Goal: Task Accomplishment & Management: Complete application form

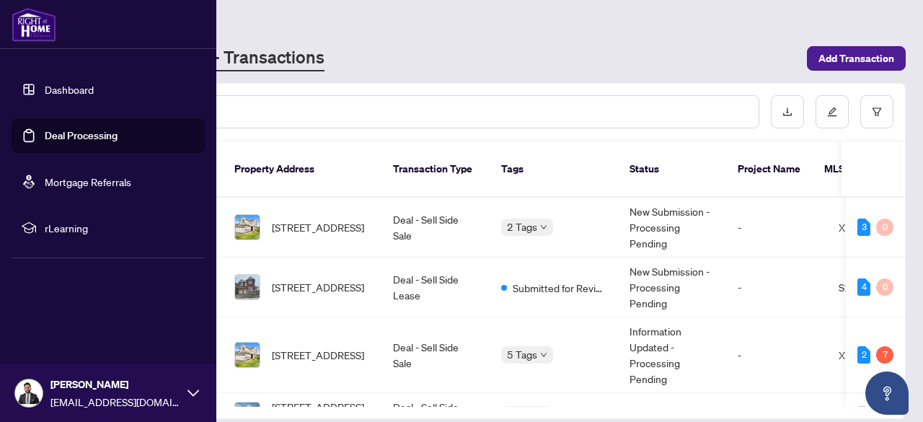
click at [81, 175] on link "Mortgage Referrals" at bounding box center [88, 181] width 86 height 13
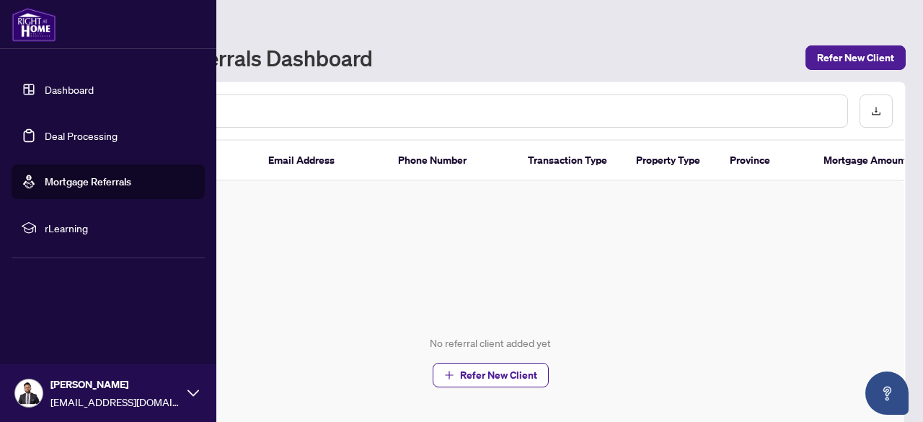
click at [69, 90] on link "Dashboard" at bounding box center [69, 89] width 49 height 13
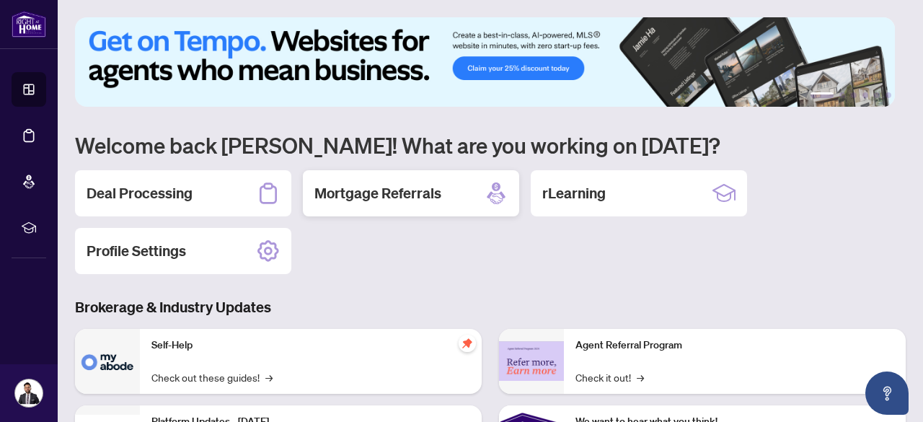
click at [394, 202] on div "Mortgage Referrals" at bounding box center [411, 193] width 216 height 46
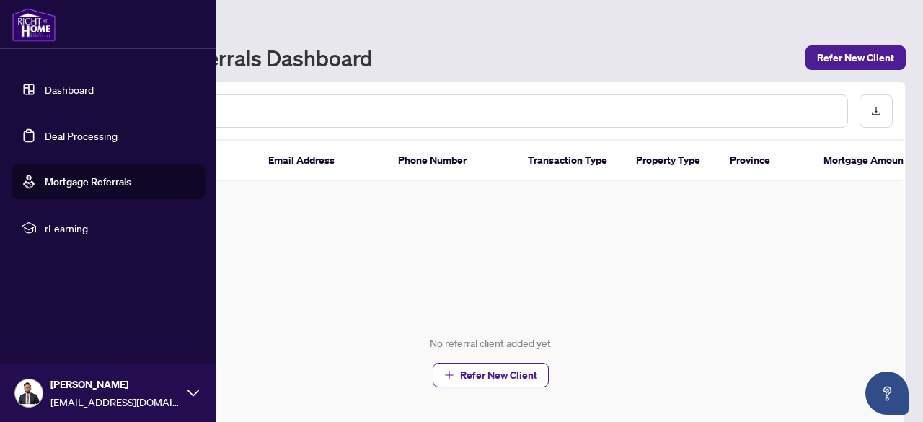
click at [45, 83] on link "Dashboard" at bounding box center [69, 89] width 49 height 13
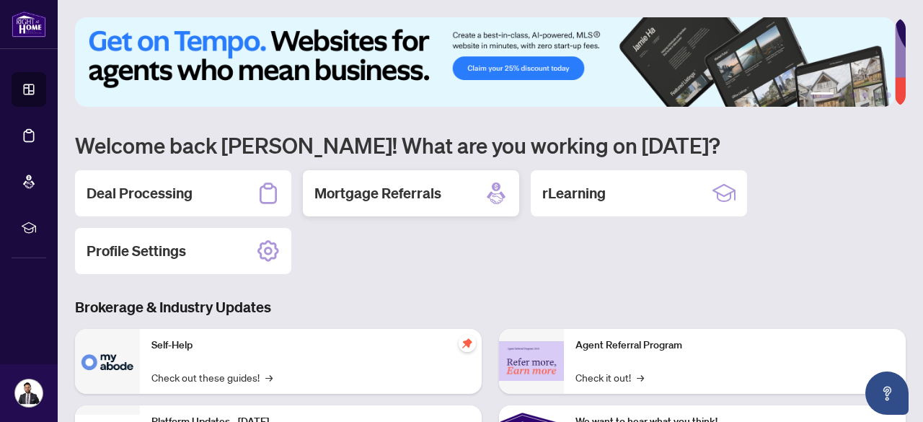
click at [422, 191] on h2 "Mortgage Referrals" at bounding box center [377, 193] width 127 height 20
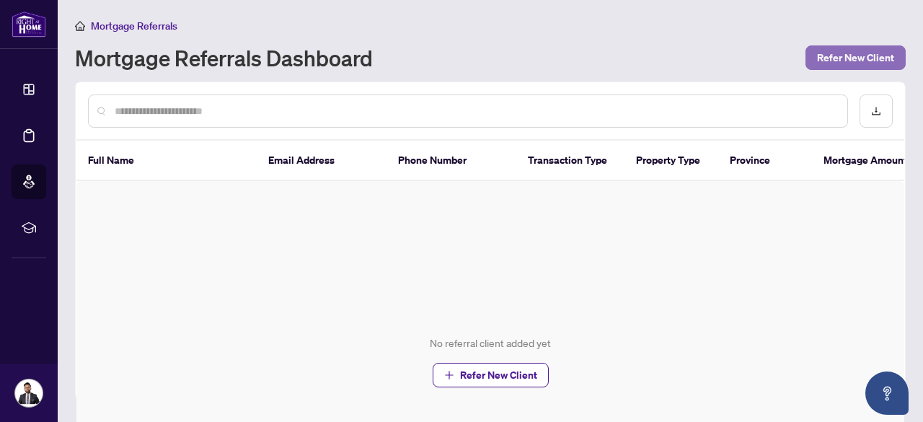
click at [845, 63] on span "Refer New Client" at bounding box center [855, 57] width 77 height 23
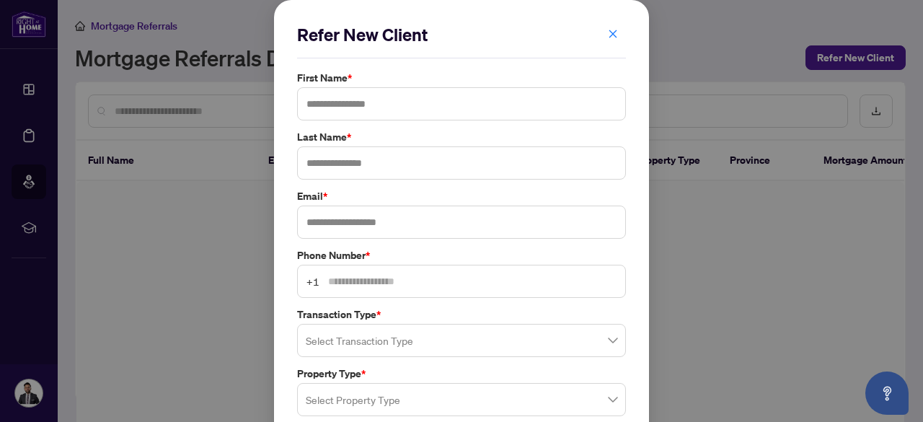
click at [608, 19] on div "Refer New Client First Name * Last Name * Email * Phone Number * +1 Transaction…" at bounding box center [461, 305] width 375 height 611
click at [608, 25] on span "button" at bounding box center [613, 33] width 10 height 23
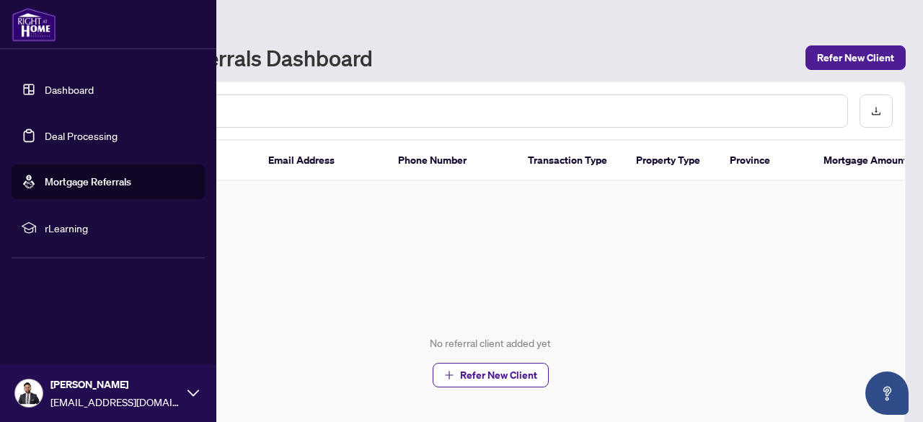
click at [48, 135] on link "Deal Processing" at bounding box center [81, 135] width 73 height 13
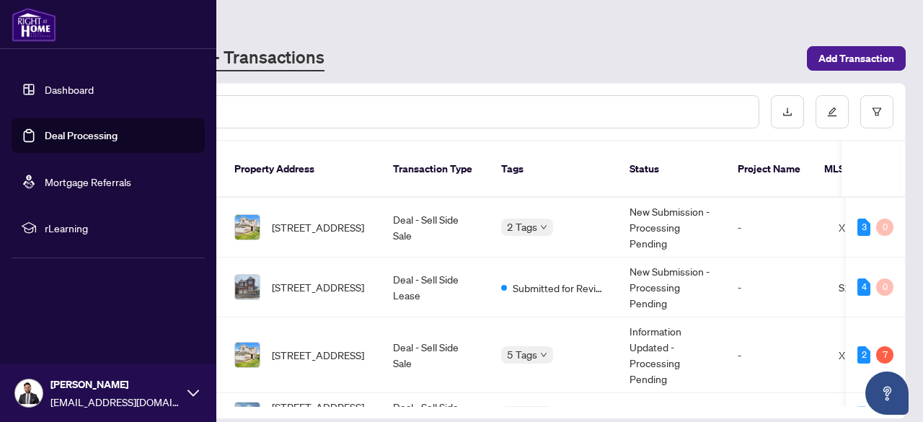
click at [64, 92] on link "Dashboard" at bounding box center [69, 89] width 49 height 13
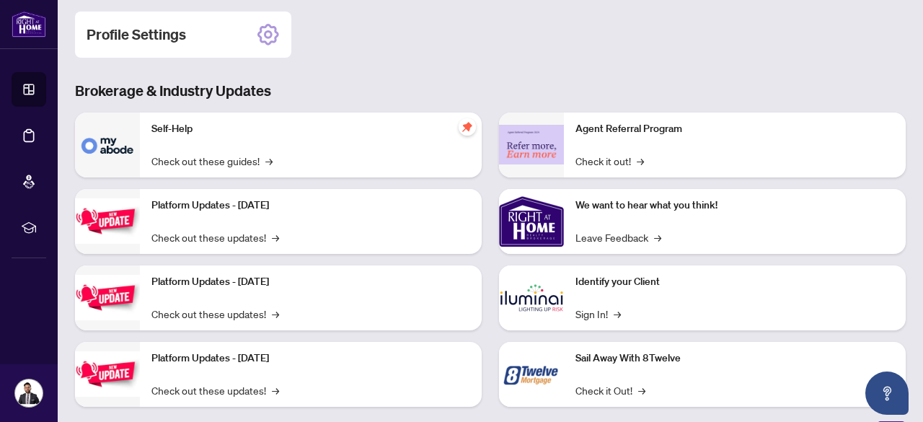
scroll to position [238, 0]
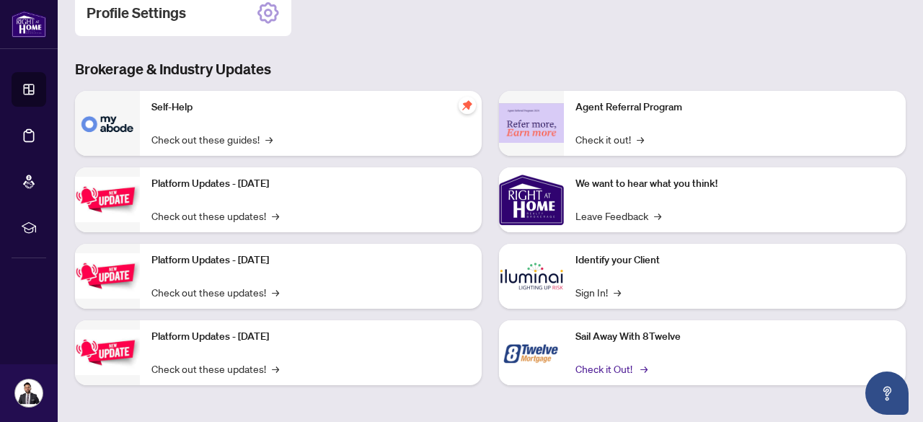
click at [595, 374] on link "Check it Out! →" at bounding box center [610, 368] width 70 height 16
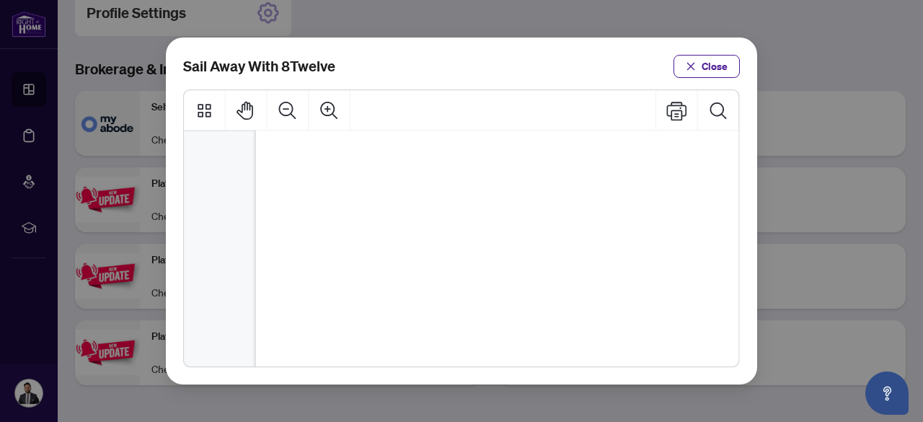
scroll to position [215, 0]
click at [722, 69] on span "Close" at bounding box center [714, 66] width 26 height 23
